Goal: Task Accomplishment & Management: Use online tool/utility

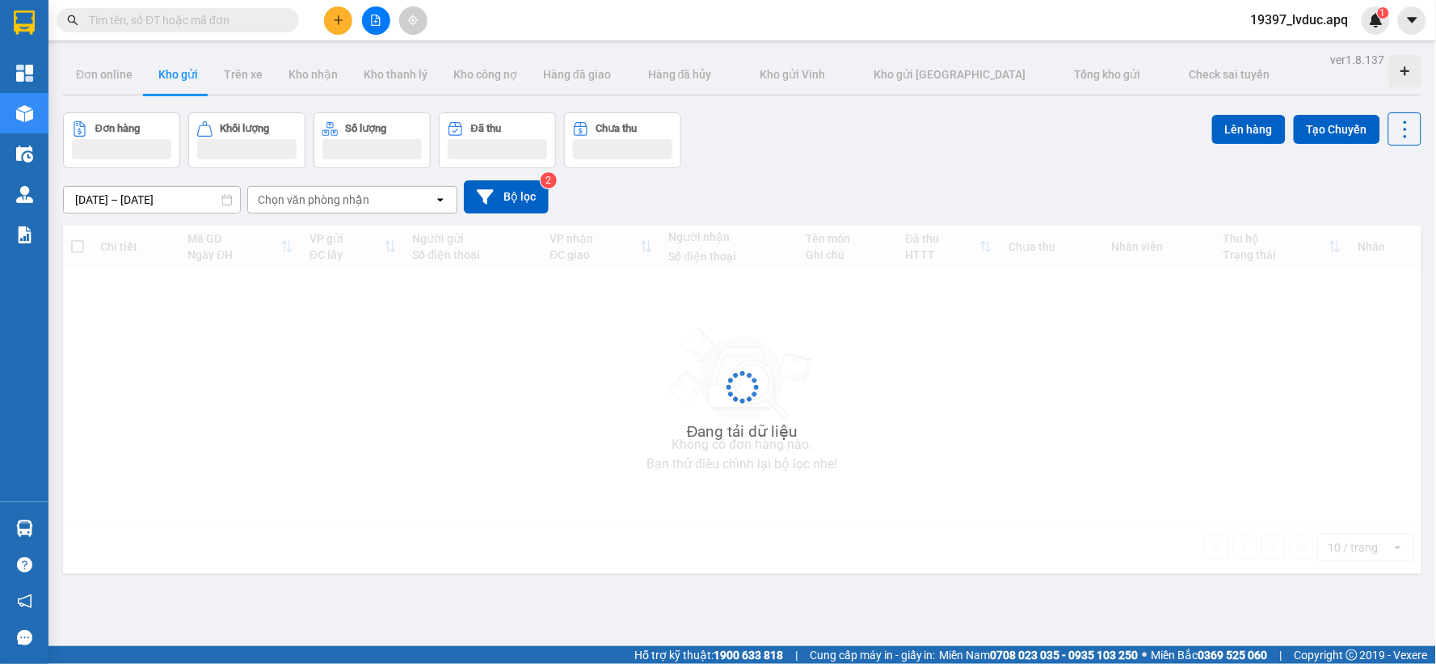
click at [370, 21] on icon "file-add" at bounding box center [375, 20] width 11 height 11
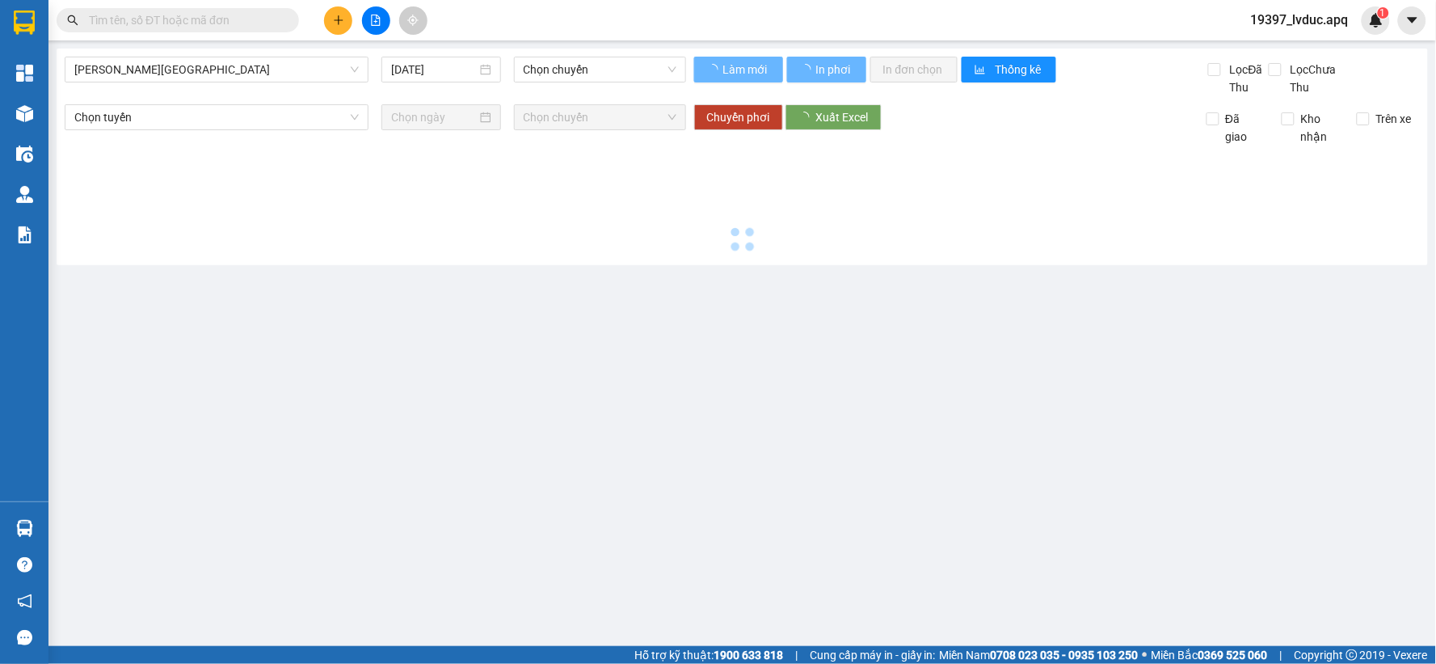
type input "[DATE]"
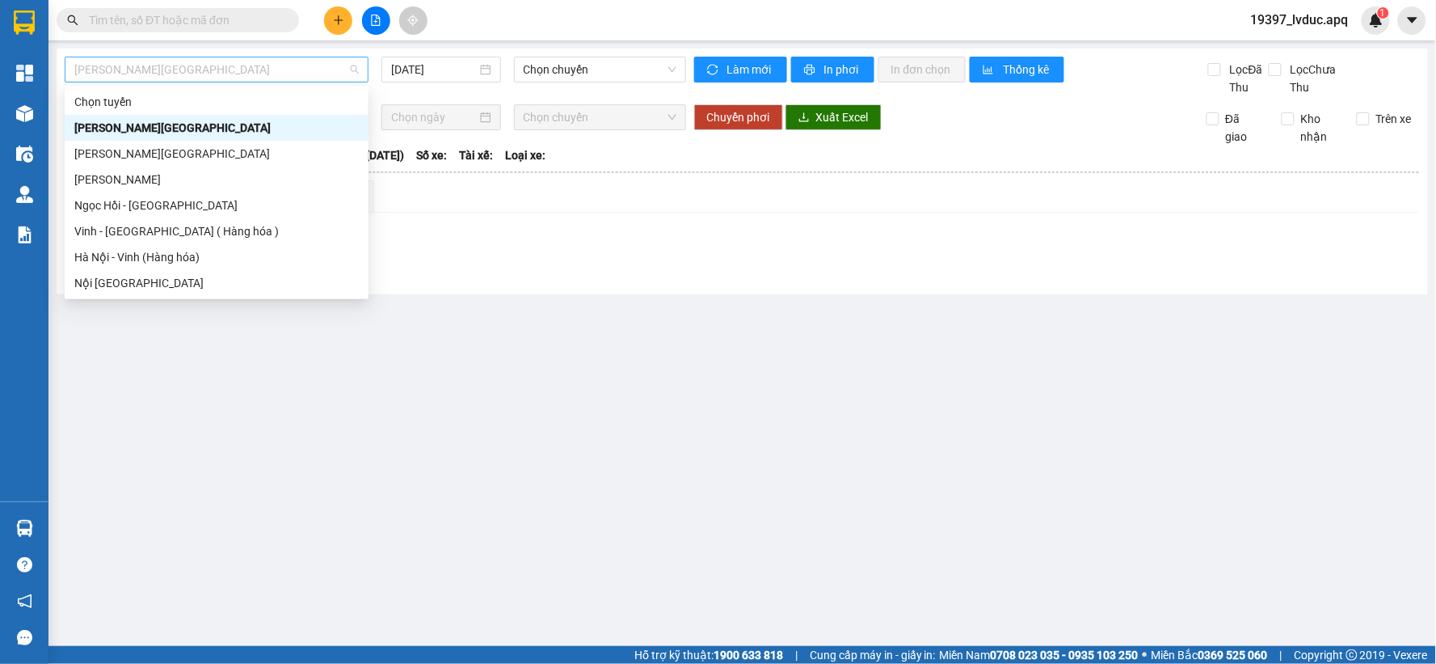
click at [280, 70] on span "[PERSON_NAME][GEOGRAPHIC_DATA]" at bounding box center [216, 69] width 285 height 24
click at [125, 222] on div "Vinh - [GEOGRAPHIC_DATA] ( Hàng hóa )" at bounding box center [216, 231] width 285 height 18
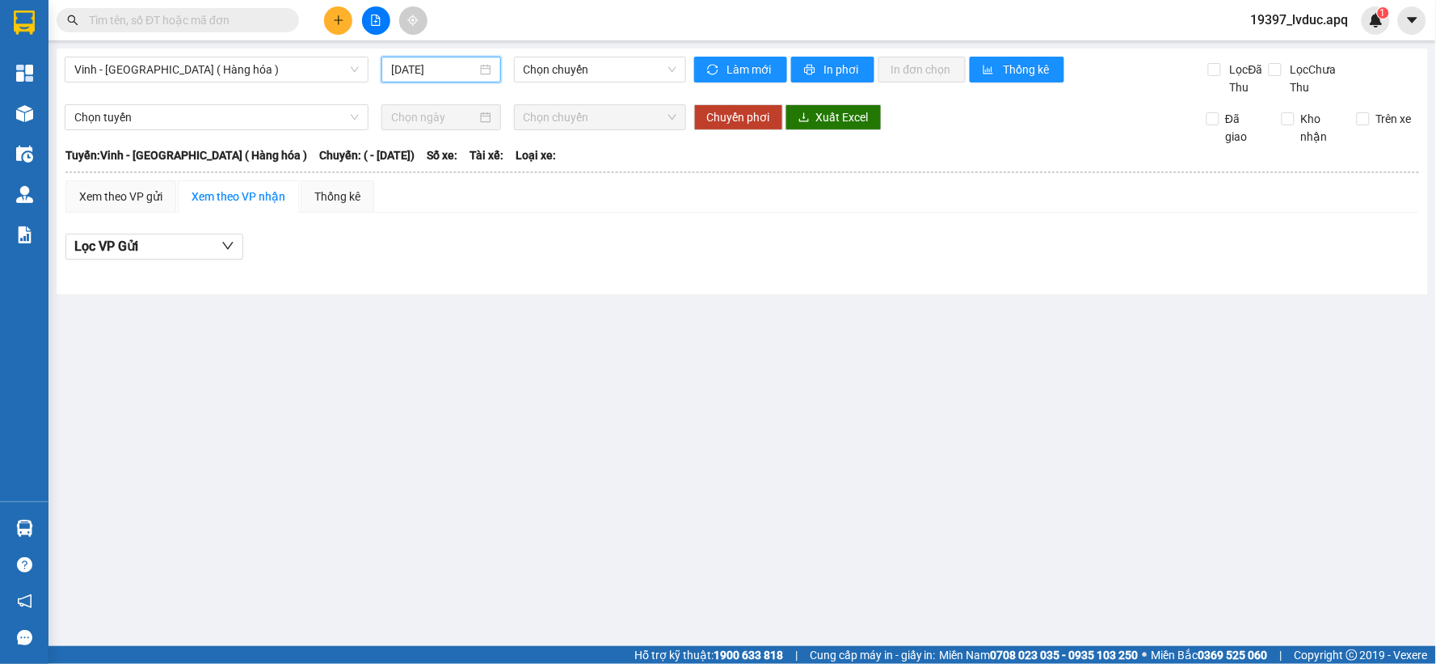
click at [449, 75] on input "[DATE]" at bounding box center [433, 70] width 85 height 18
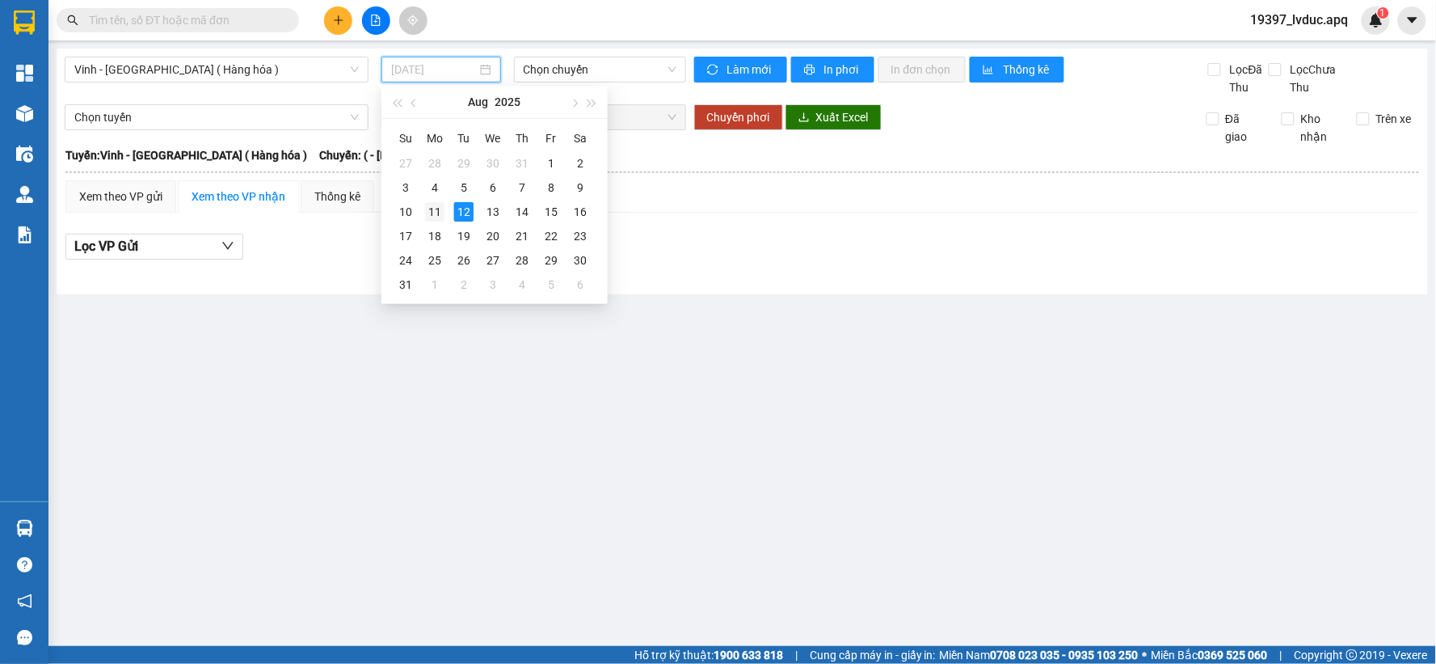
click at [431, 211] on div "11" at bounding box center [434, 211] width 19 height 19
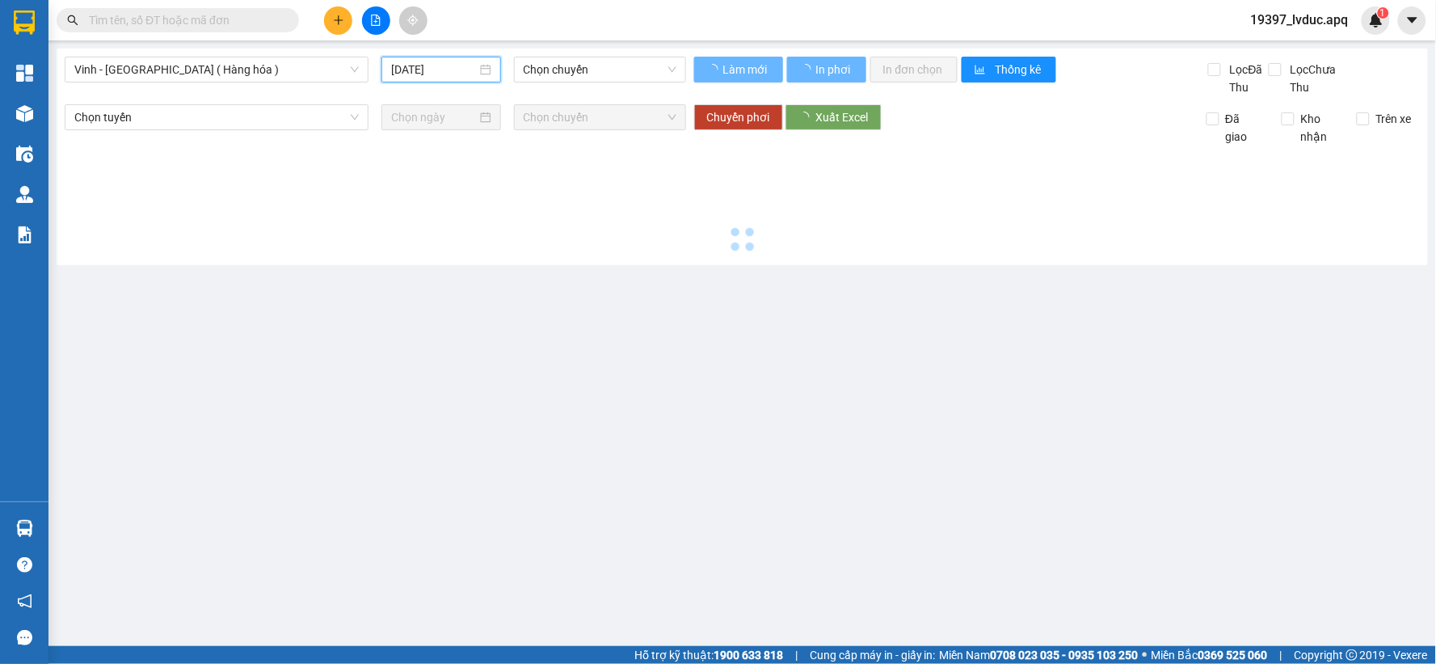
type input "[DATE]"
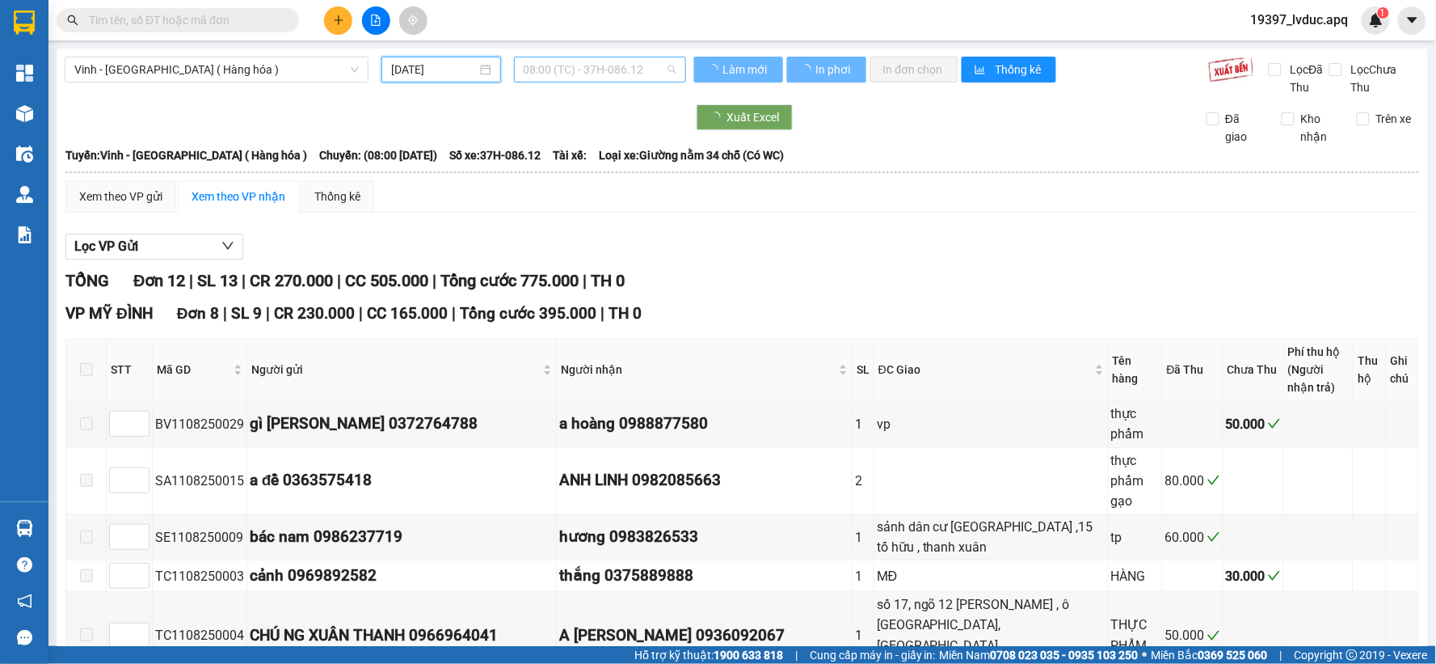
click at [602, 76] on span "08:00 (TC) - 37H-086.12" at bounding box center [600, 69] width 153 height 24
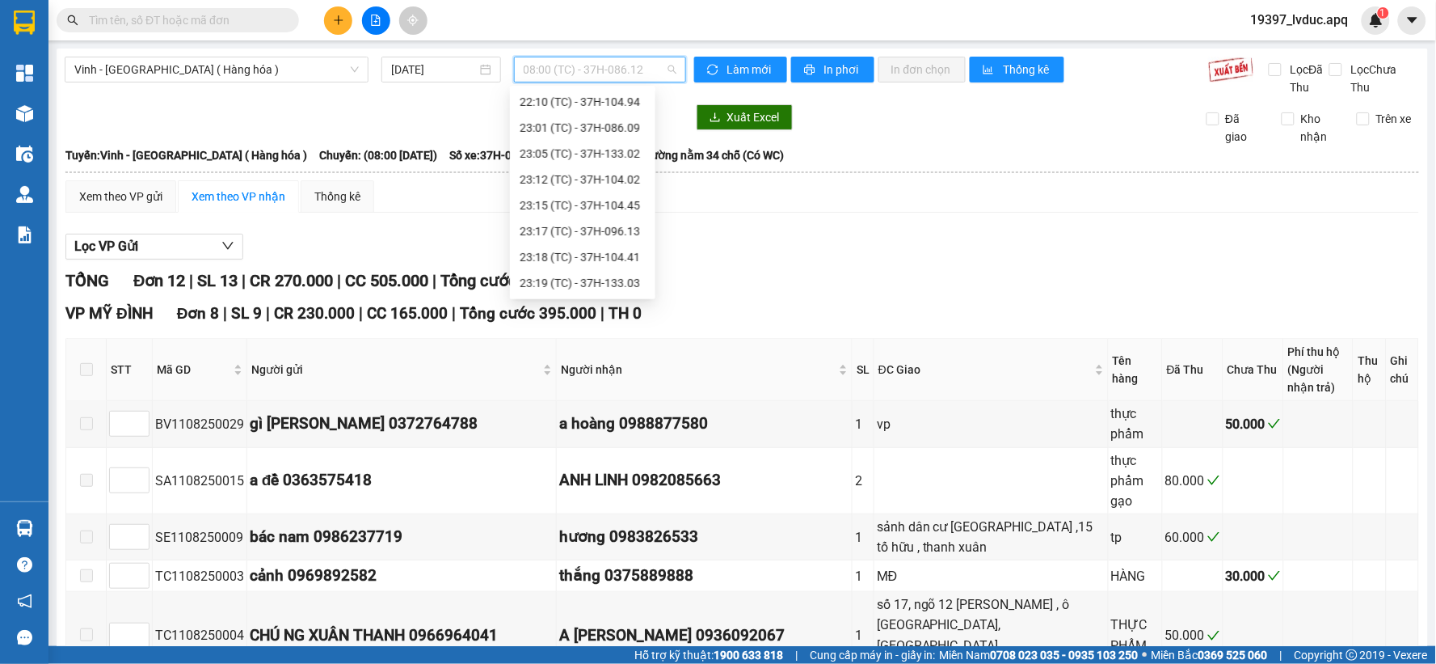
scroll to position [26, 0]
click at [582, 70] on span "08:00 (TC) - 37H-086.12" at bounding box center [600, 69] width 153 height 24
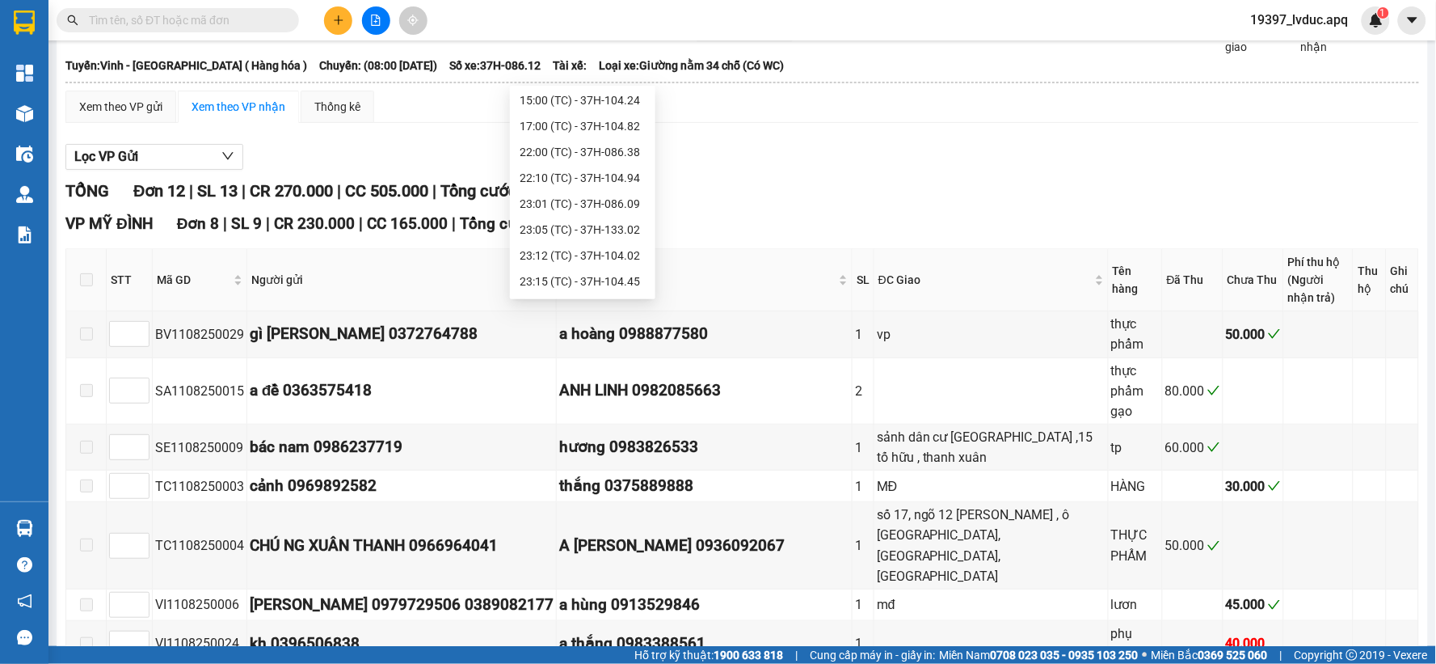
scroll to position [259, 0]
click at [567, 280] on div "23:19 (TC) - 37H-133.03" at bounding box center [583, 283] width 126 height 18
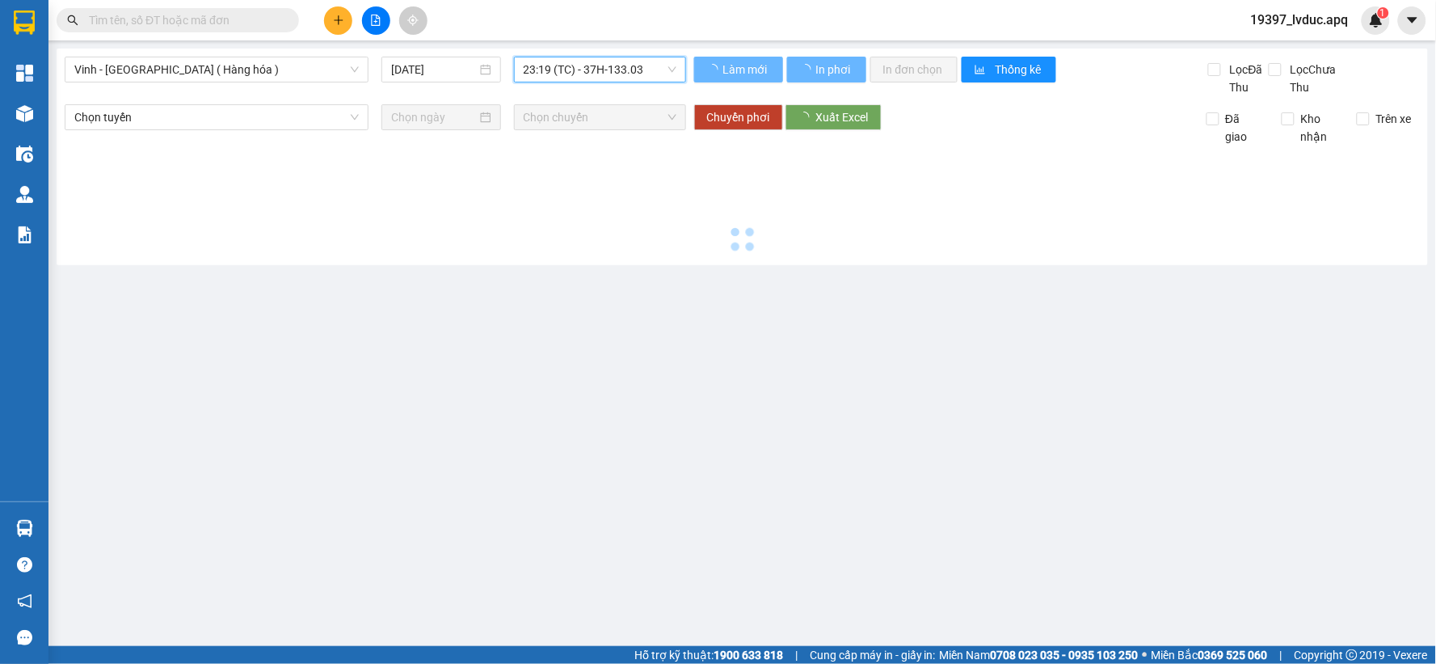
scroll to position [0, 0]
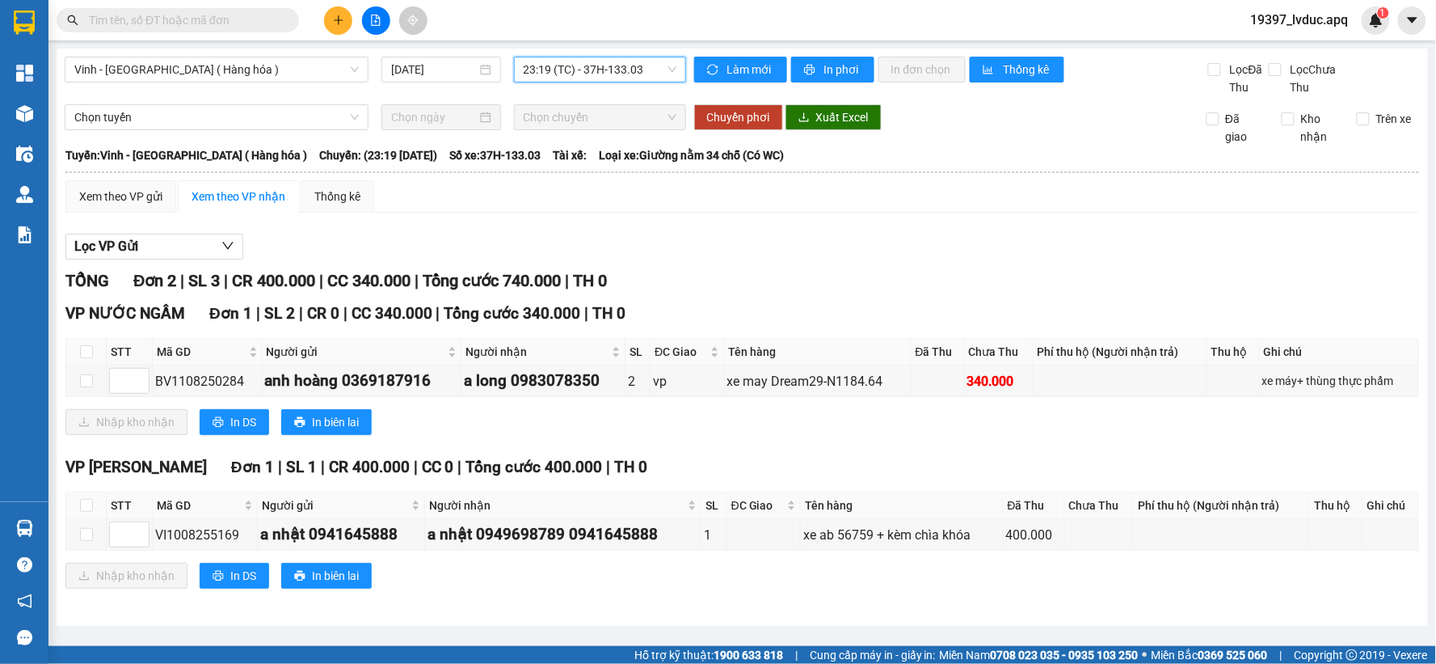
click at [645, 70] on span "23:19 (TC) - 37H-133.03" at bounding box center [600, 69] width 153 height 24
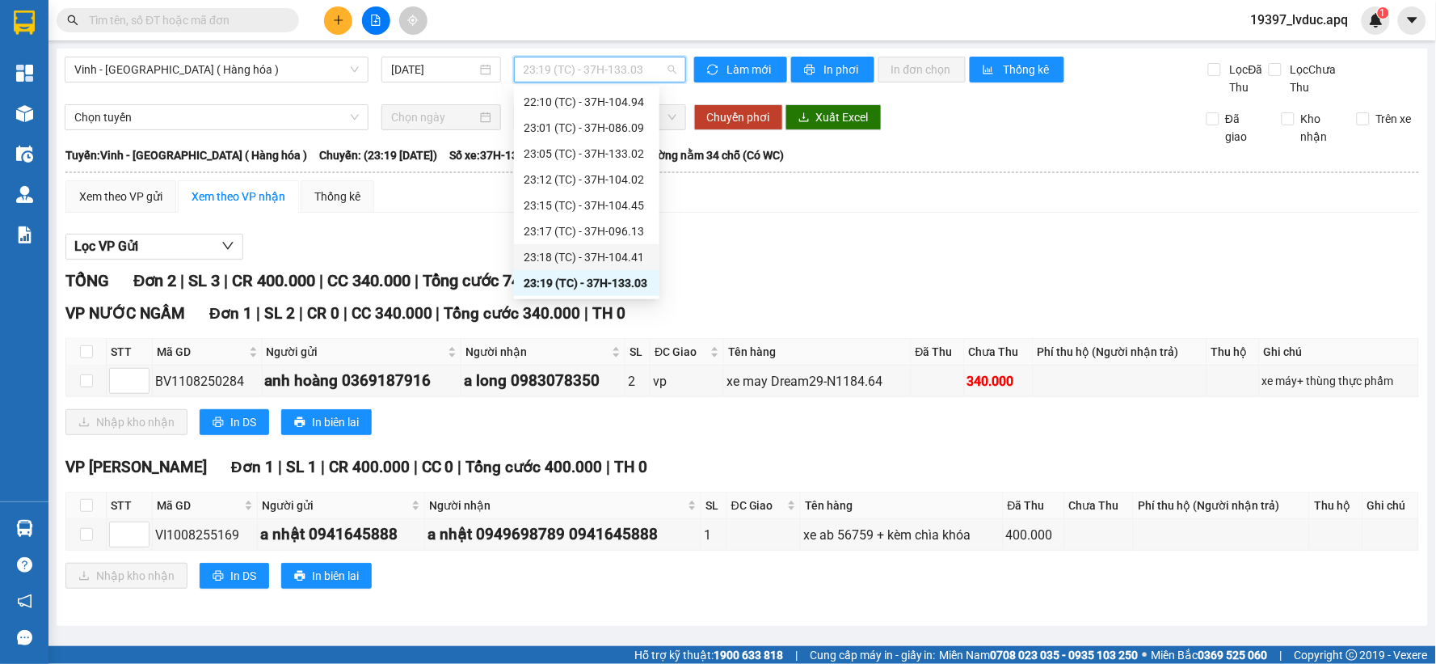
click at [627, 248] on div "23:18 (TC) - 37H-104.41" at bounding box center [587, 257] width 126 height 18
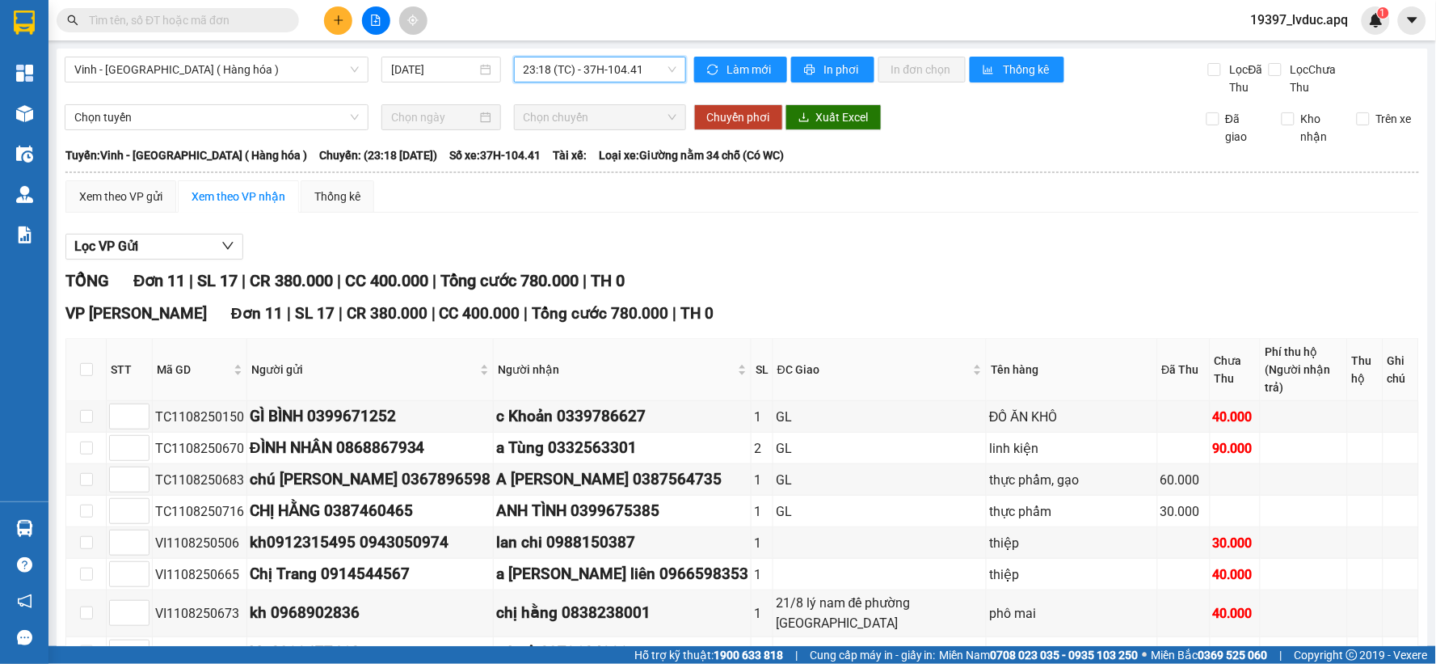
click at [644, 69] on span "23:18 (TC) - 37H-104.41" at bounding box center [600, 69] width 153 height 24
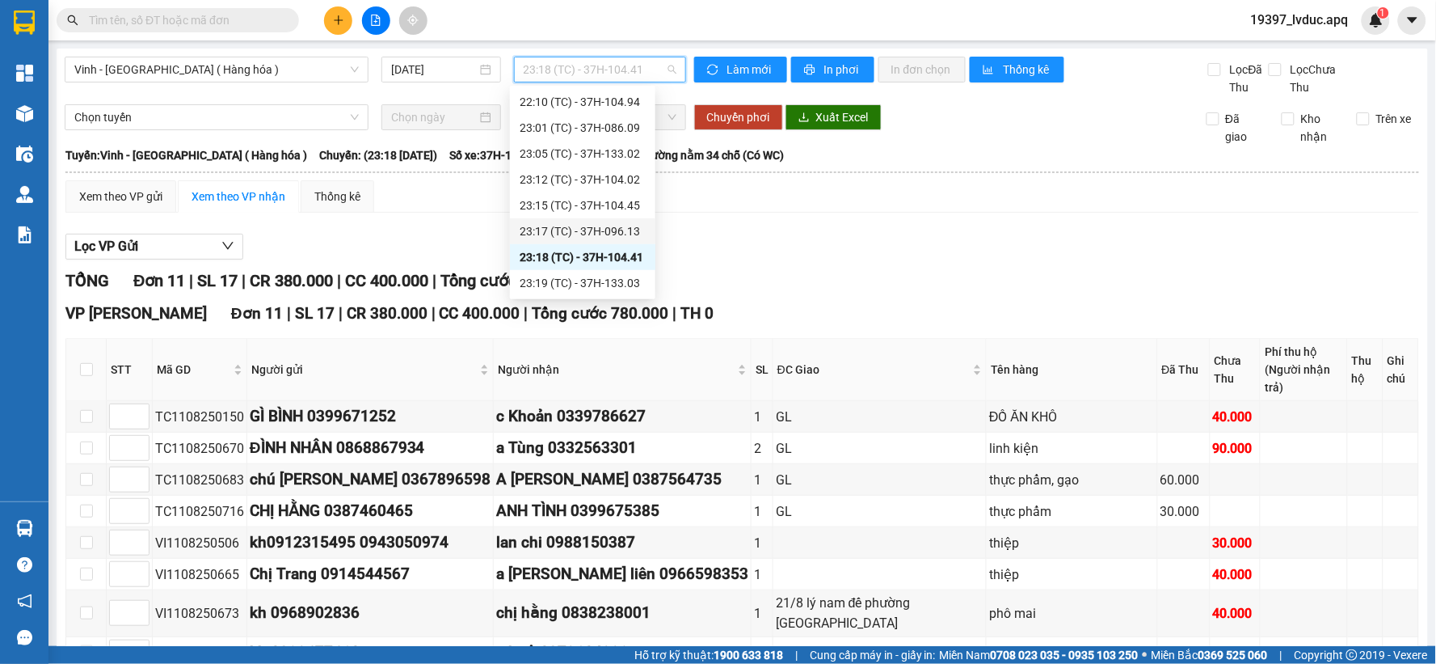
click at [612, 218] on div "23:17 (TC) - 37H-096.13" at bounding box center [583, 231] width 146 height 26
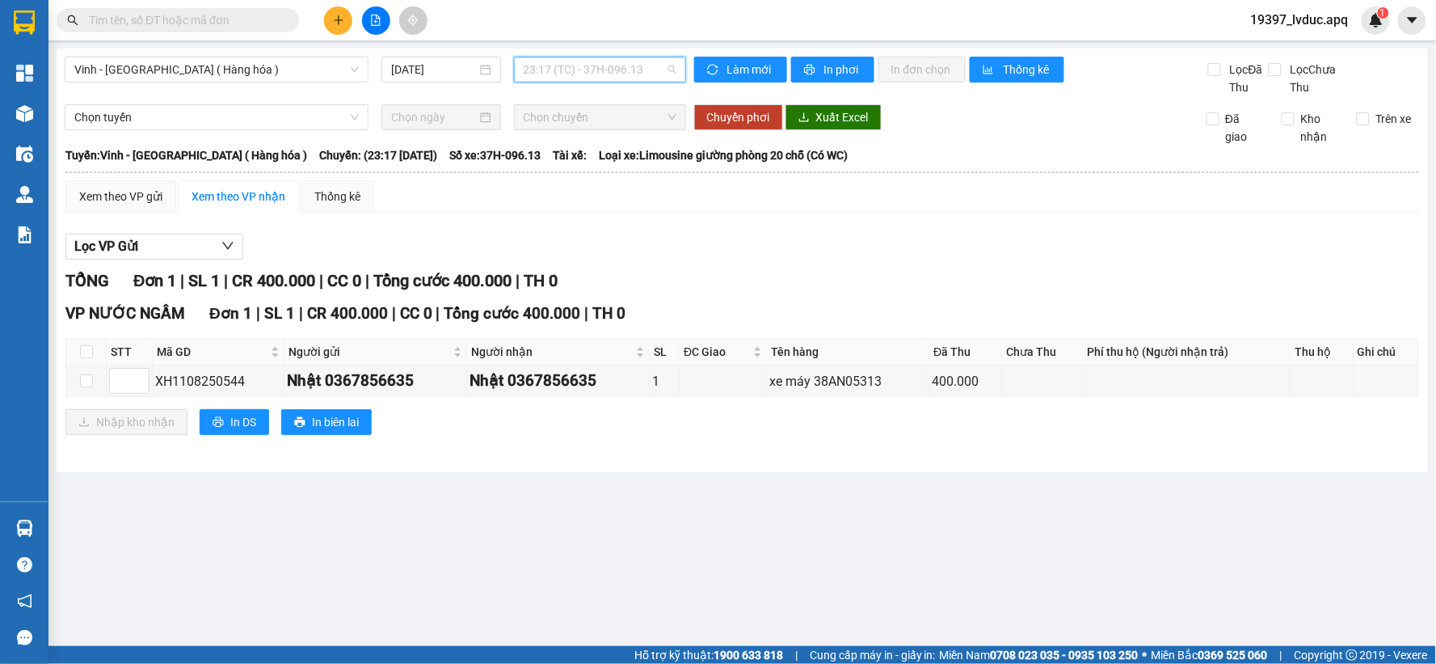
click at [642, 74] on span "23:17 (TC) - 37H-096.13" at bounding box center [600, 69] width 153 height 24
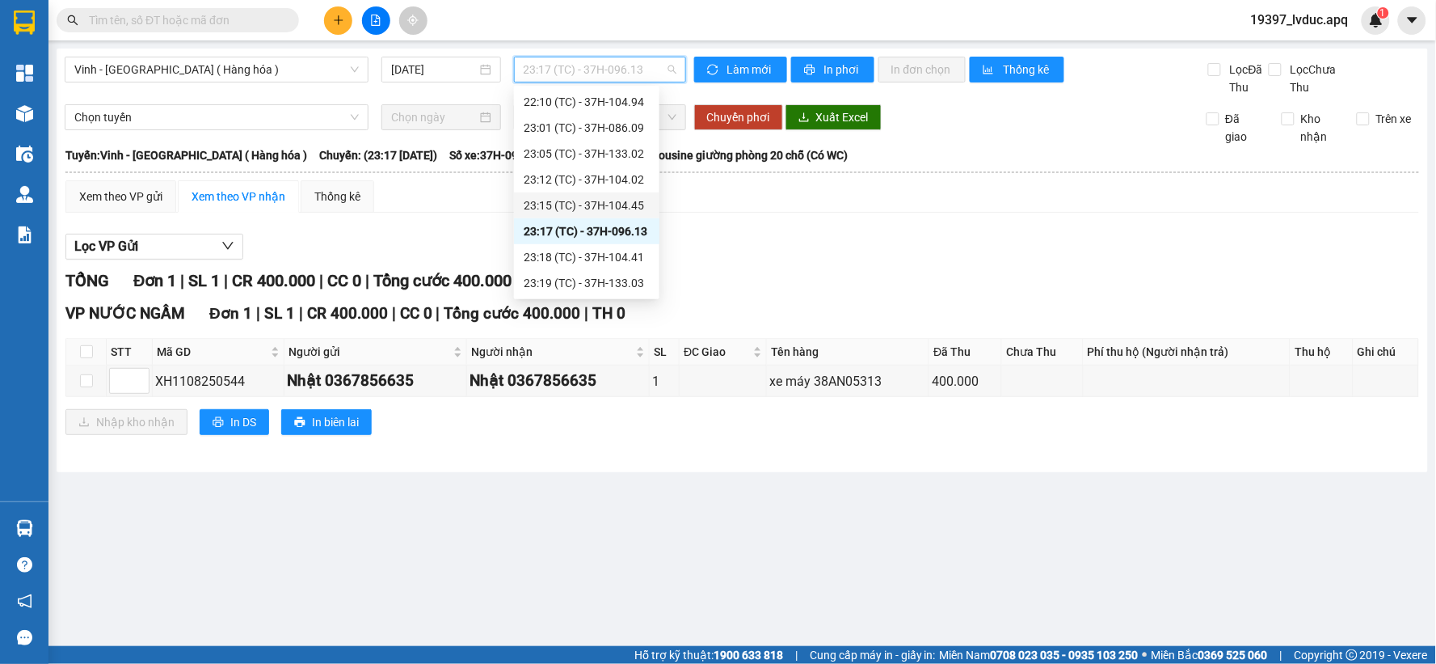
click at [584, 205] on div "23:15 (TC) - 37H-104.45" at bounding box center [587, 205] width 126 height 18
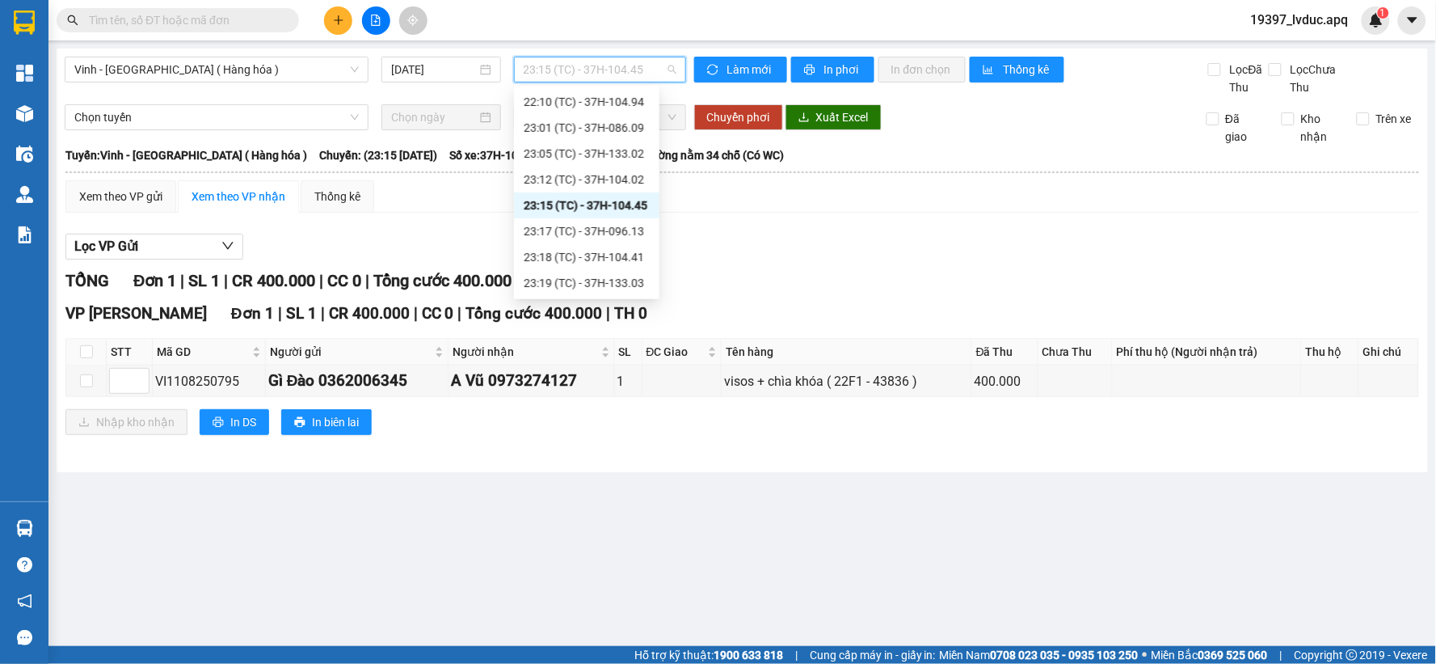
click at [597, 65] on span "23:15 (TC) - 37H-104.45" at bounding box center [600, 69] width 153 height 24
click at [619, 178] on div "23:12 (TC) - 37H-104.02" at bounding box center [587, 180] width 126 height 18
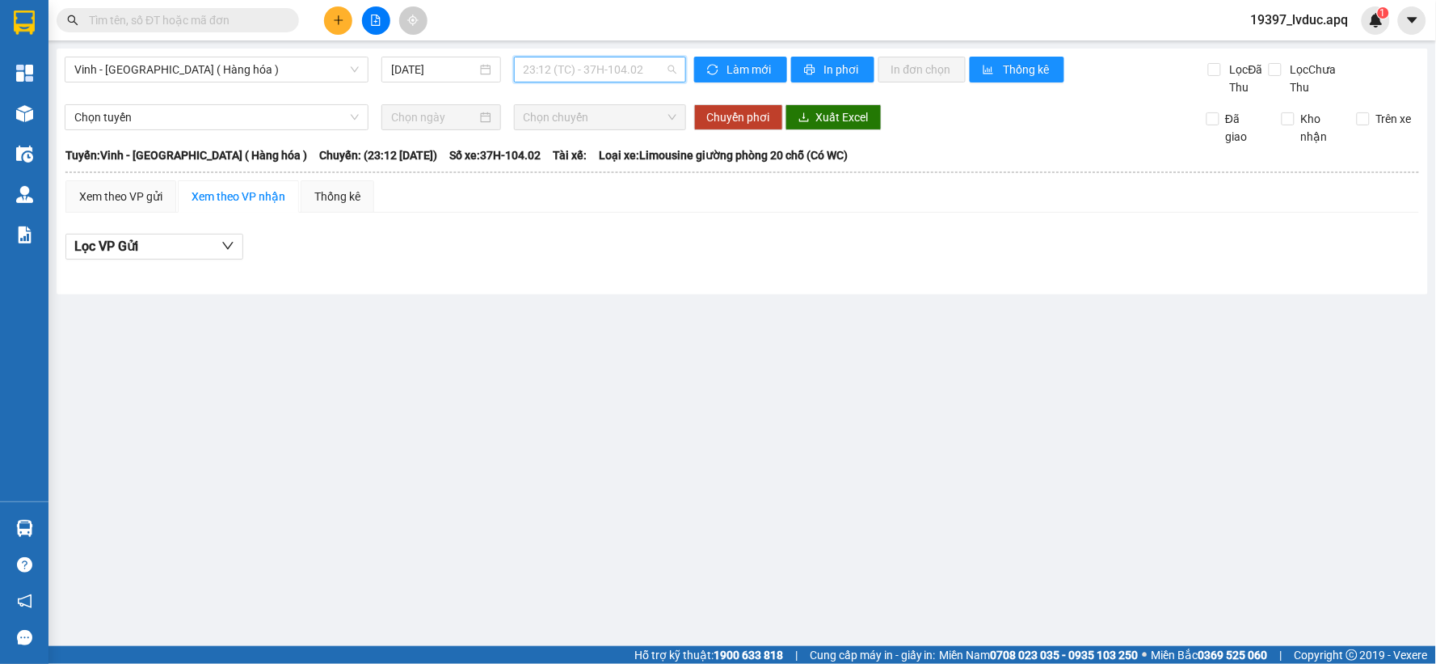
click at [617, 78] on span "23:12 (TC) - 37H-104.02" at bounding box center [600, 69] width 153 height 24
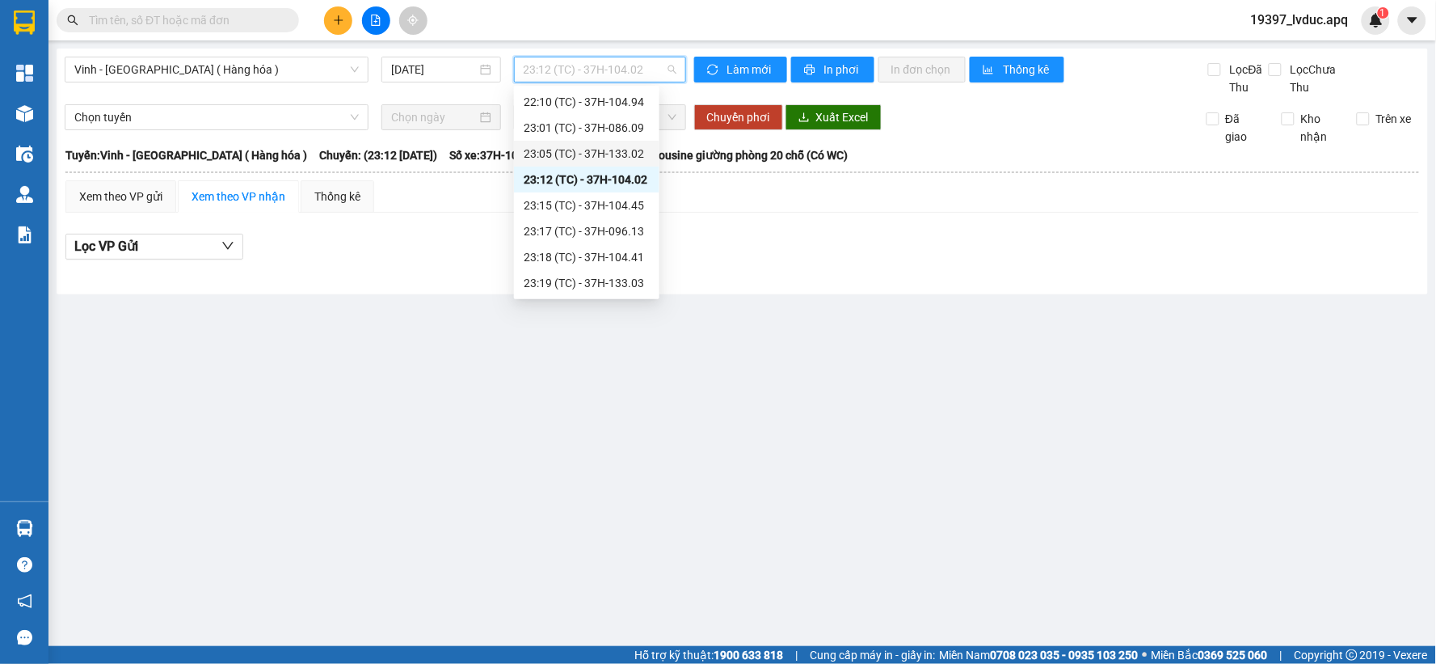
click at [593, 151] on div "23:05 (TC) - 37H-133.02" at bounding box center [587, 154] width 126 height 18
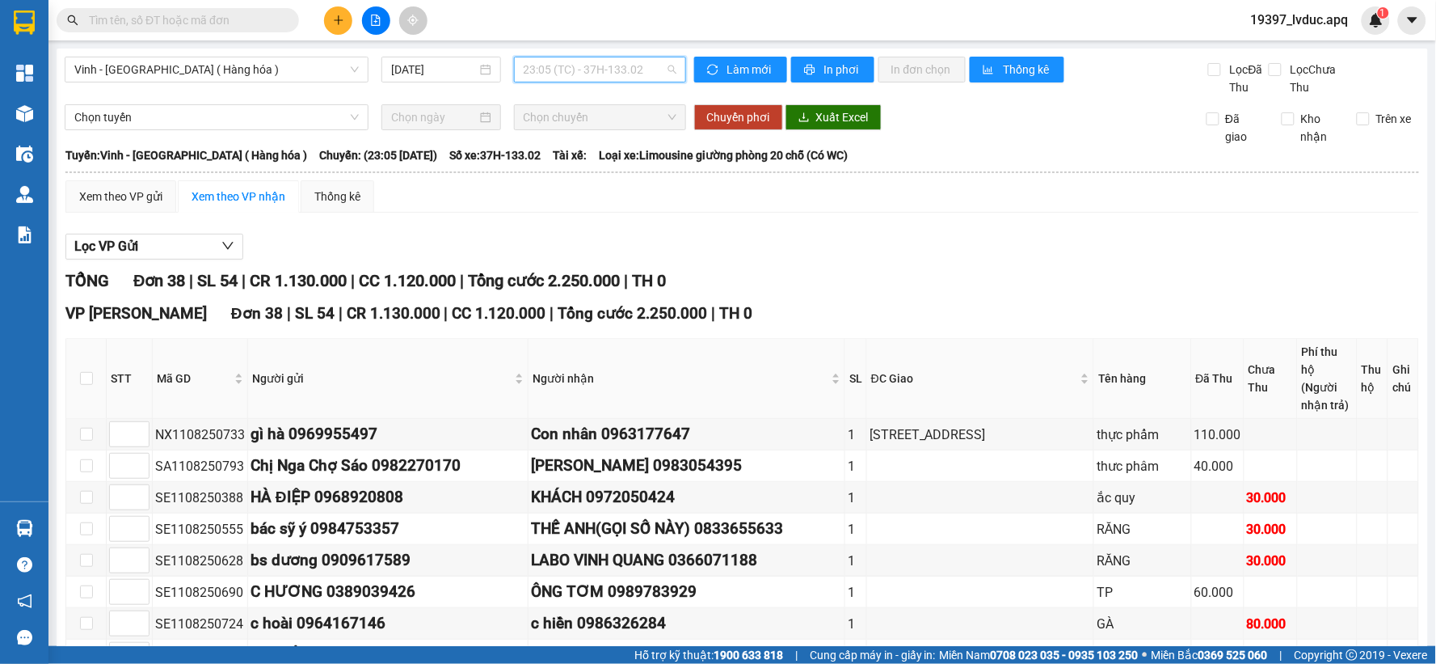
click at [642, 74] on span "23:05 (TC) - 37H-133.02" at bounding box center [600, 69] width 153 height 24
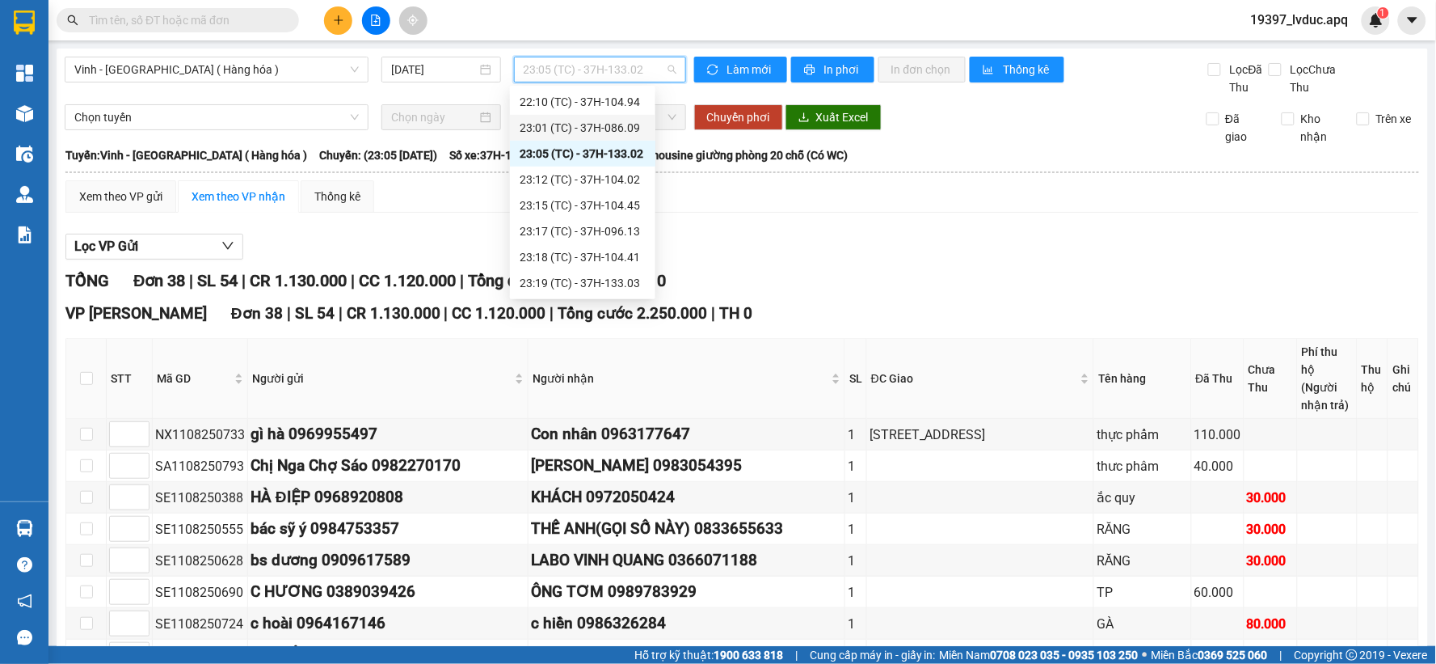
click at [620, 121] on div "23:01 (TC) - 37H-086.09" at bounding box center [583, 128] width 126 height 18
